Goal: Task Accomplishment & Management: Use online tool/utility

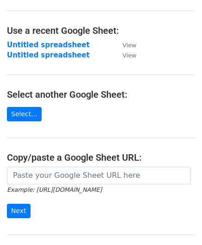
scroll to position [131, 0]
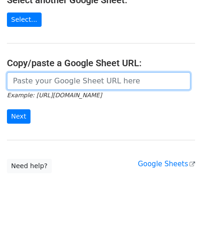
click at [41, 84] on input "url" at bounding box center [99, 81] width 184 height 18
paste input "[URL][DOMAIN_NAME]"
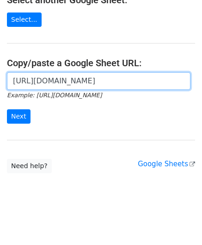
scroll to position [0, 205]
type input "[URL][DOMAIN_NAME]"
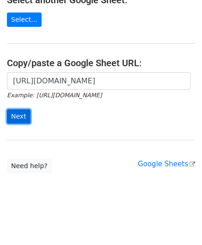
click at [22, 115] on input "Next" at bounding box center [19, 116] width 24 height 14
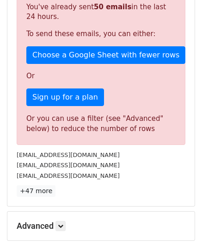
scroll to position [312, 0]
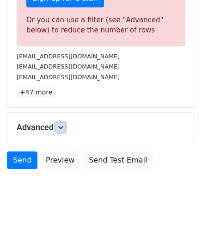
click at [62, 124] on icon at bounding box center [61, 127] width 6 height 6
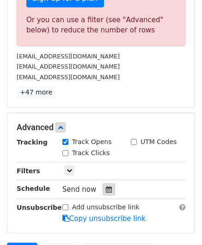
click at [107, 186] on icon at bounding box center [109, 189] width 6 height 6
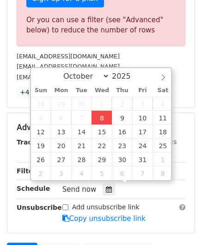
type input "2025-10-08 12:00"
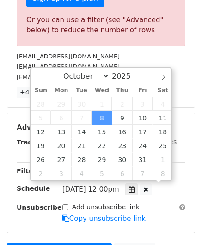
scroll to position [0, 0]
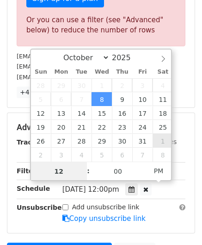
paste input "6"
type input "6"
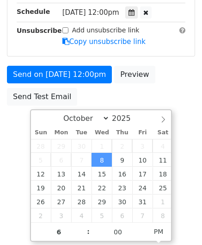
type input "2025-10-08 18:00"
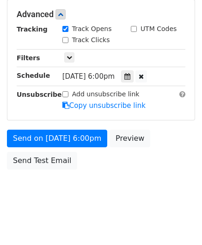
scroll to position [424, 0]
